Goal: Check status: Check status

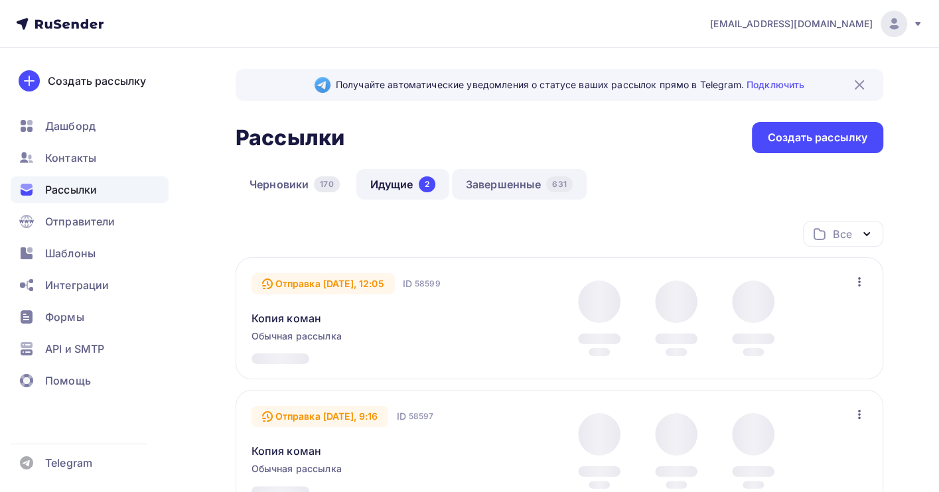
click at [498, 186] on link "Завершенные 631" at bounding box center [519, 184] width 135 height 31
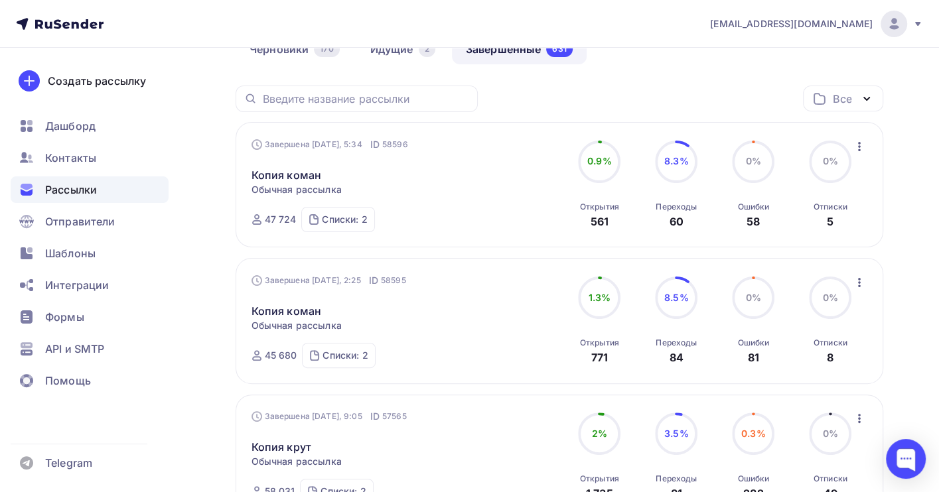
scroll to position [177, 0]
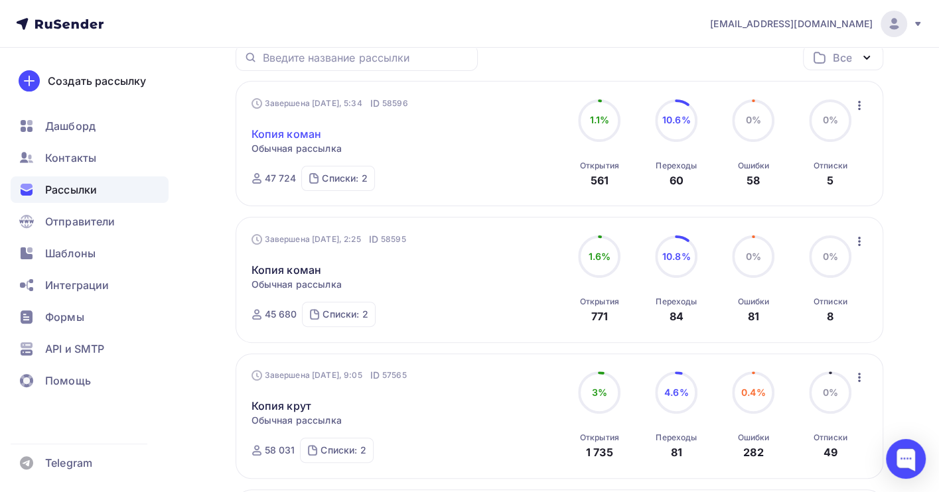
click at [302, 129] on link "Копия коман" at bounding box center [287, 134] width 70 height 16
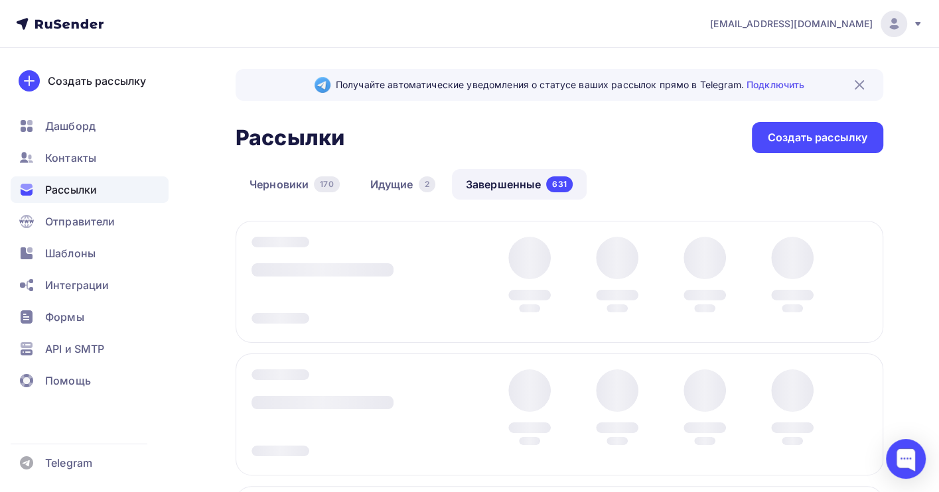
scroll to position [157, 0]
